Goal: Task Accomplishment & Management: Use online tool/utility

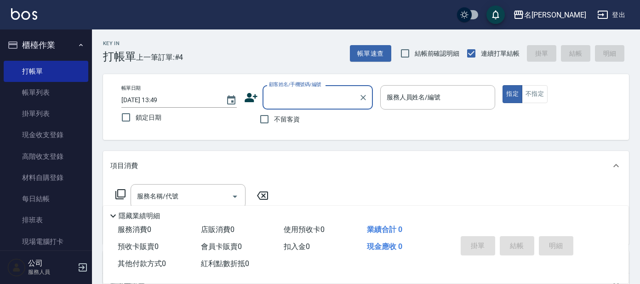
scroll to position [57, 0]
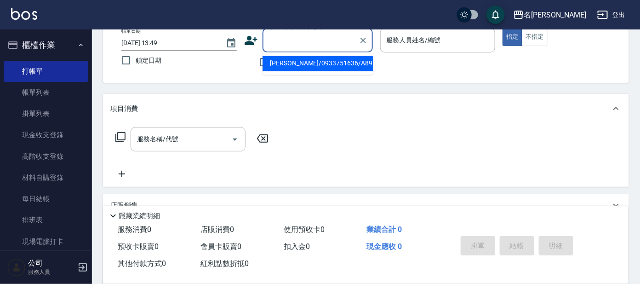
click at [281, 40] on input "顧客姓名/手機號碼/編號" at bounding box center [311, 40] width 88 height 16
click at [318, 41] on input "顧客姓名/手機號碼/編號" at bounding box center [311, 40] width 88 height 16
type input "ㄛ"
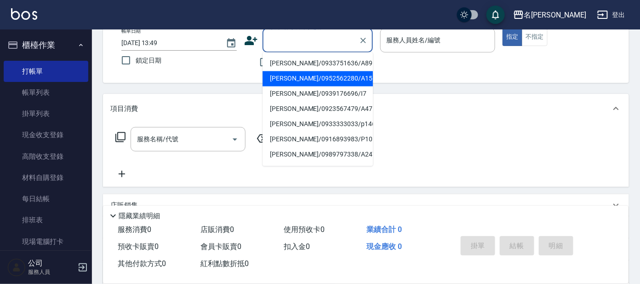
type input "ㄛ"
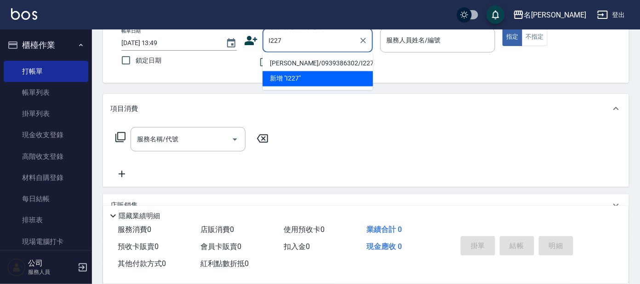
click at [298, 65] on li "[PERSON_NAME]/0939386302/I227" at bounding box center [318, 63] width 110 height 15
type input "[PERSON_NAME]/0939386302/I227"
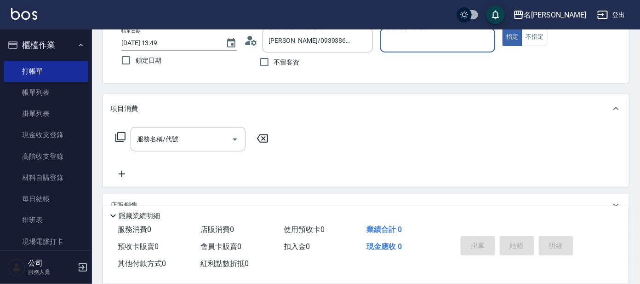
type input "Ada-9"
click at [120, 138] on icon at bounding box center [120, 137] width 11 height 11
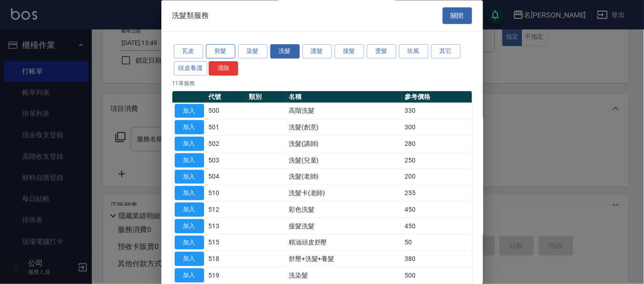
click at [227, 50] on button "剪髮" at bounding box center [220, 52] width 29 height 14
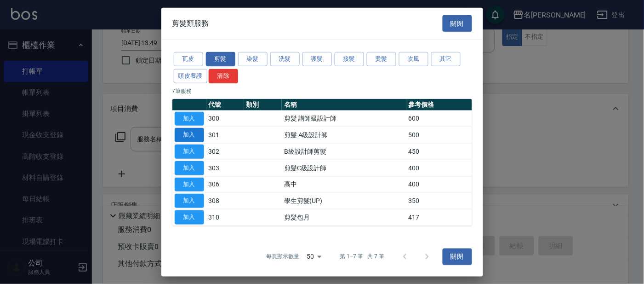
drag, startPoint x: 200, startPoint y: 136, endPoint x: 195, endPoint y: 138, distance: 5.4
click at [198, 136] on button "加入" at bounding box center [189, 135] width 29 height 14
type input "剪髮 A級設計師(301)"
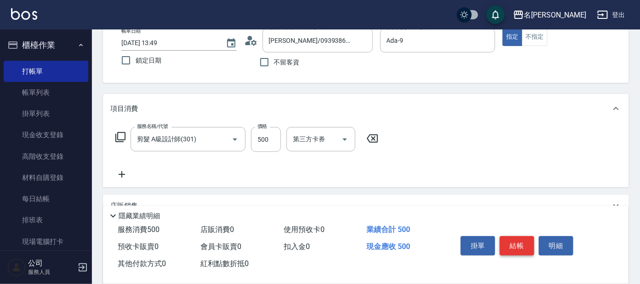
click at [510, 241] on button "結帳" at bounding box center [517, 245] width 34 height 19
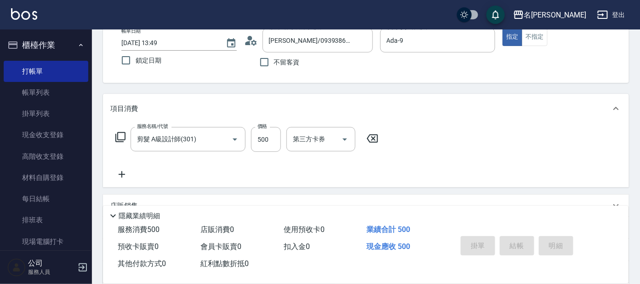
type input "[DATE] 14:55"
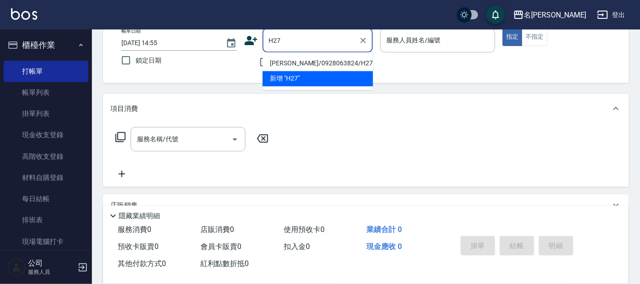
type input "[PERSON_NAME]/0928063824/H27"
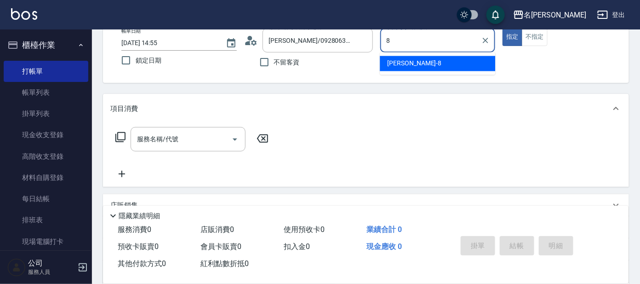
type input "[PERSON_NAME]-8"
type button "true"
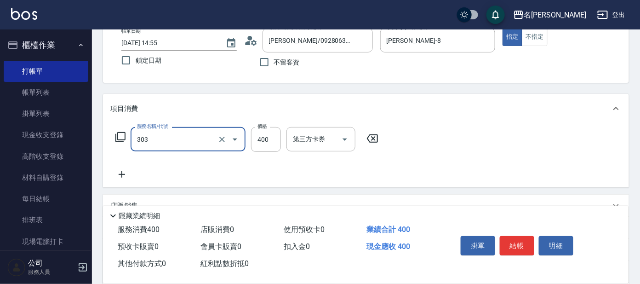
type input "剪髮C級設計師(303)"
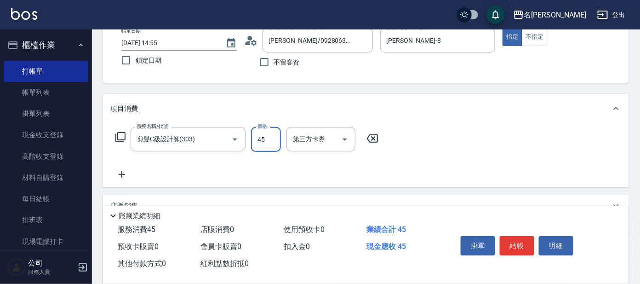
type input "450"
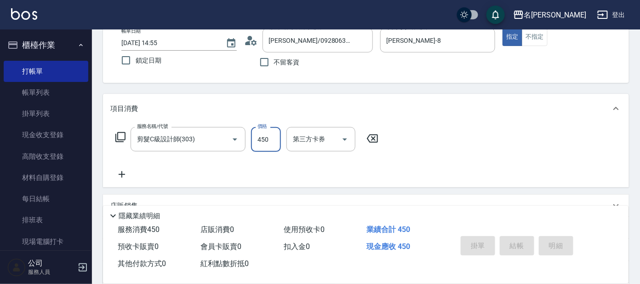
type input "[DATE] 15:02"
